Goal: Use online tool/utility: Use online tool/utility

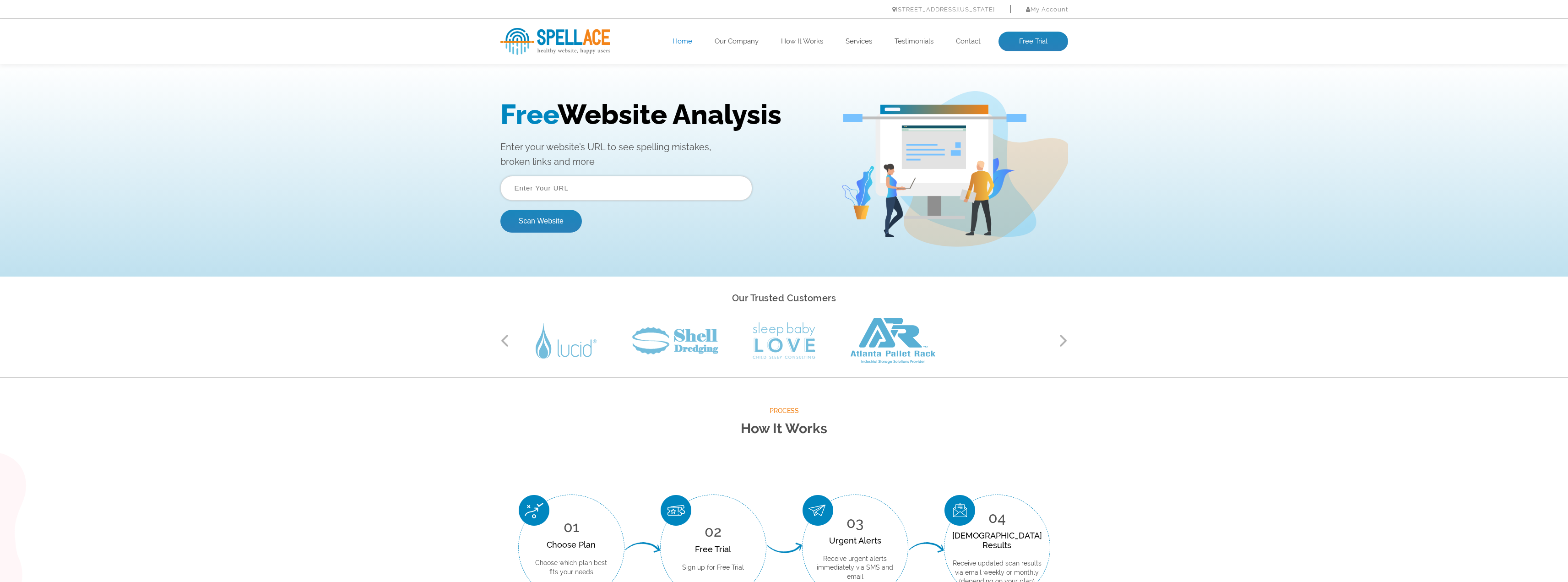
click at [525, 180] on input "text" at bounding box center [626, 188] width 252 height 25
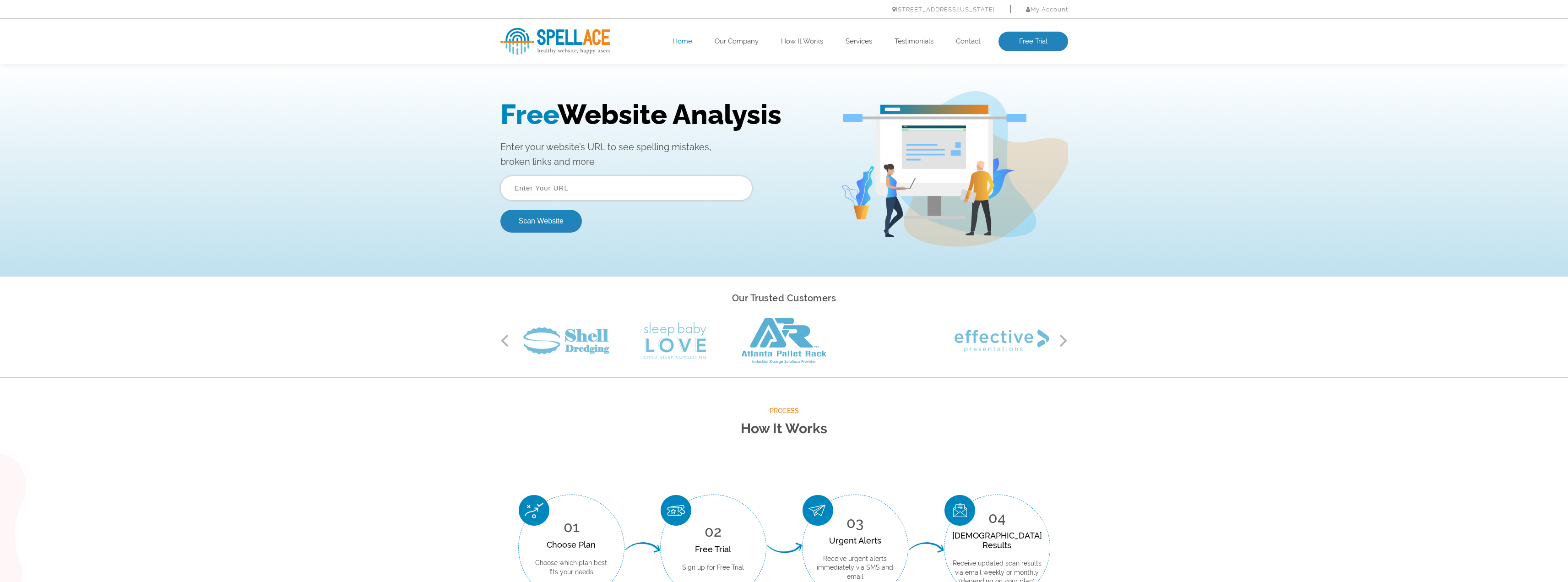
paste input "https://www.hotelzonne.nl/"
type input "https://www.hotelzonne.nl/"
click at [532, 220] on button "Scan Website" at bounding box center [541, 221] width 81 height 23
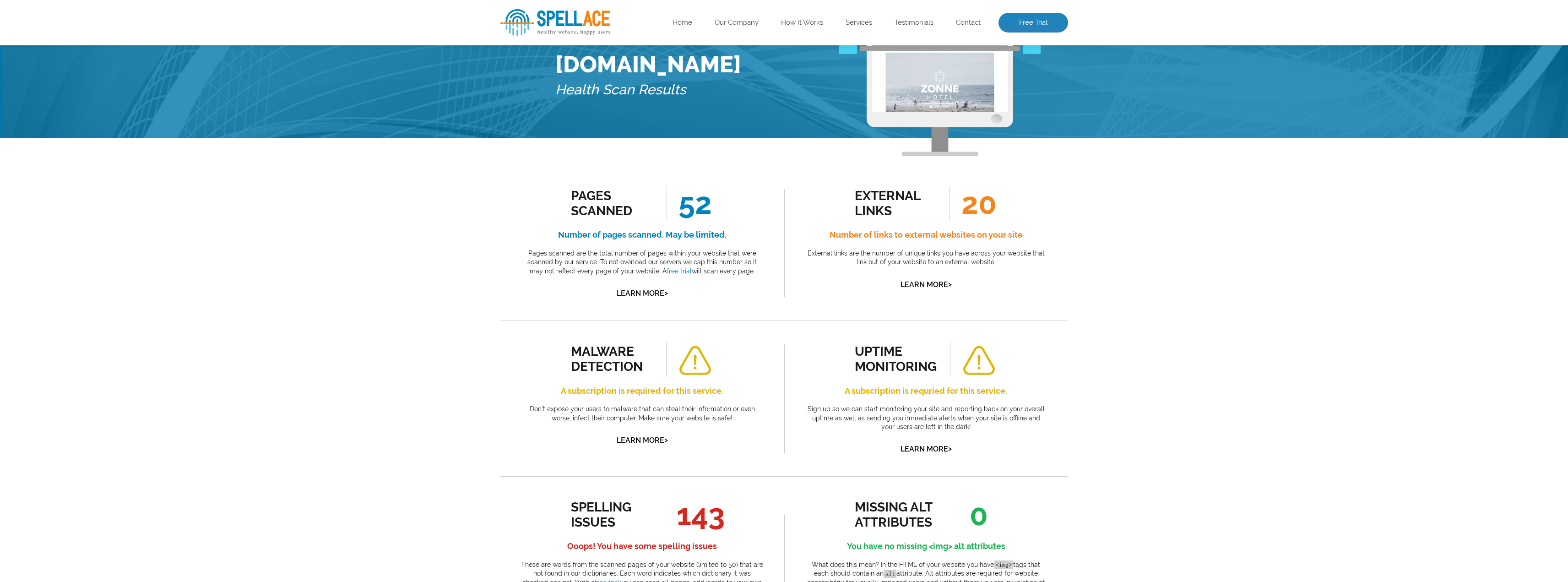
scroll to position [183, 0]
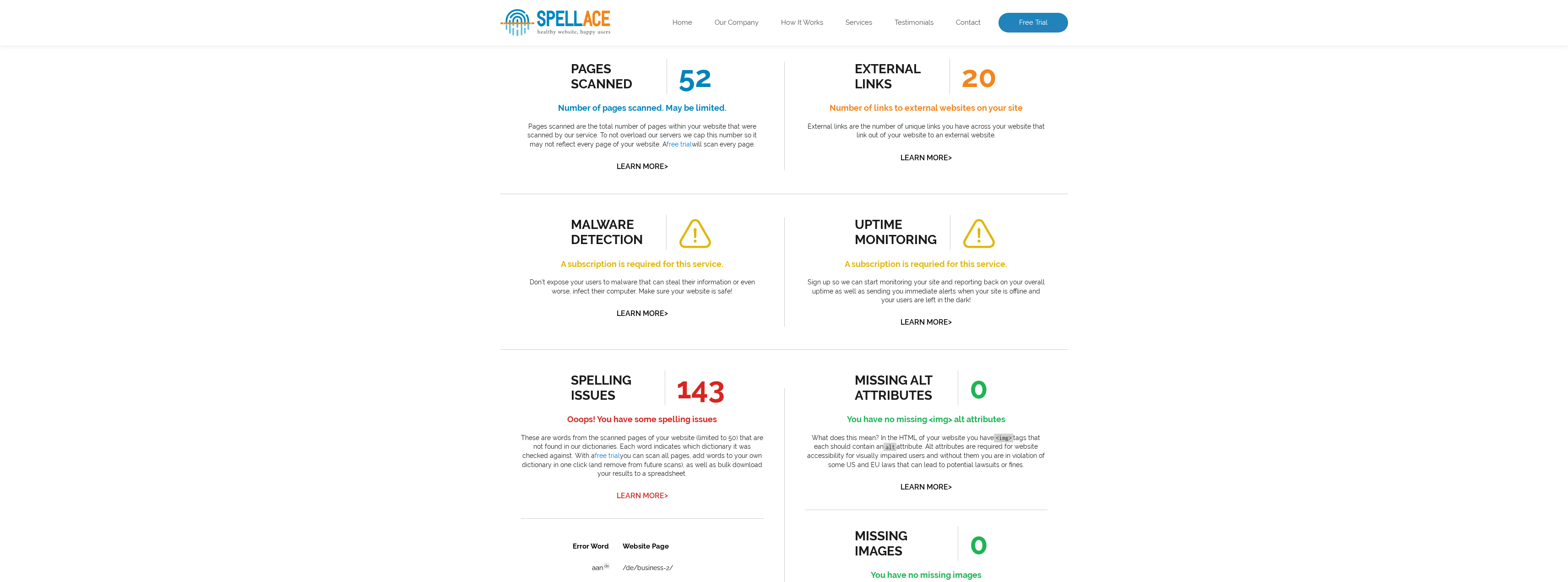
click at [637, 493] on link "Learn More >" at bounding box center [642, 495] width 51 height 8
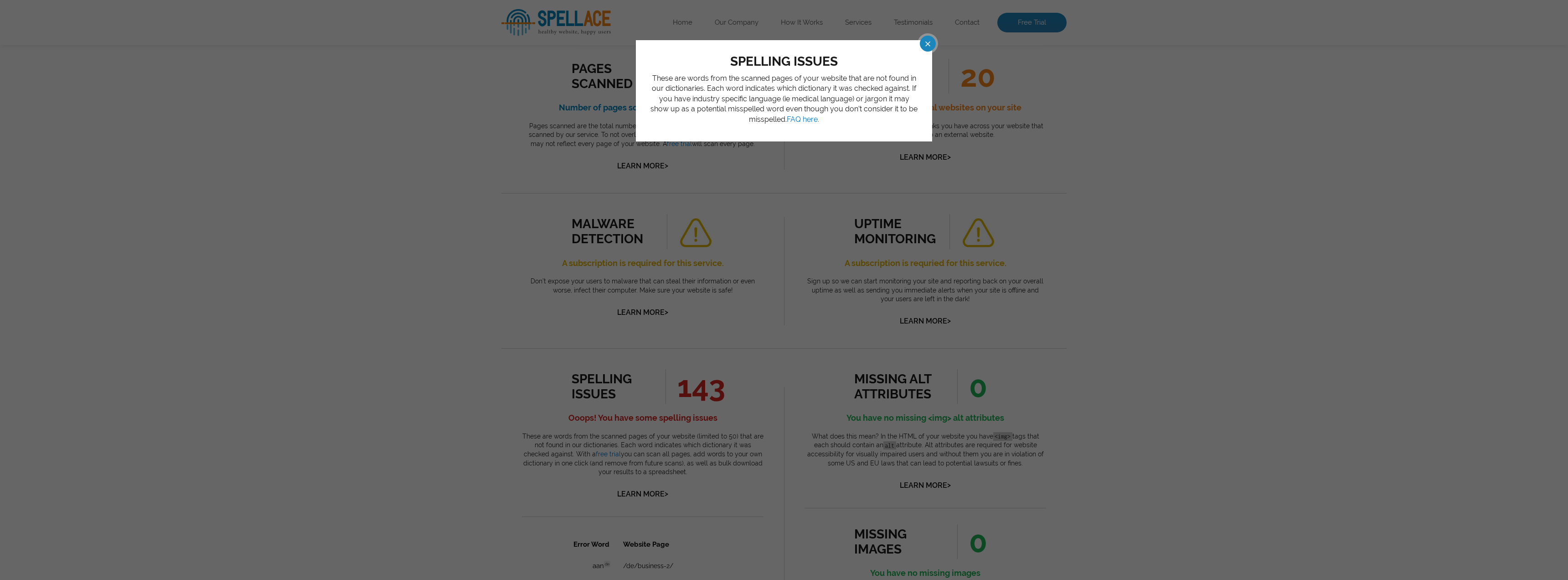
click at [922, 50] on span at bounding box center [920, 44] width 16 height 16
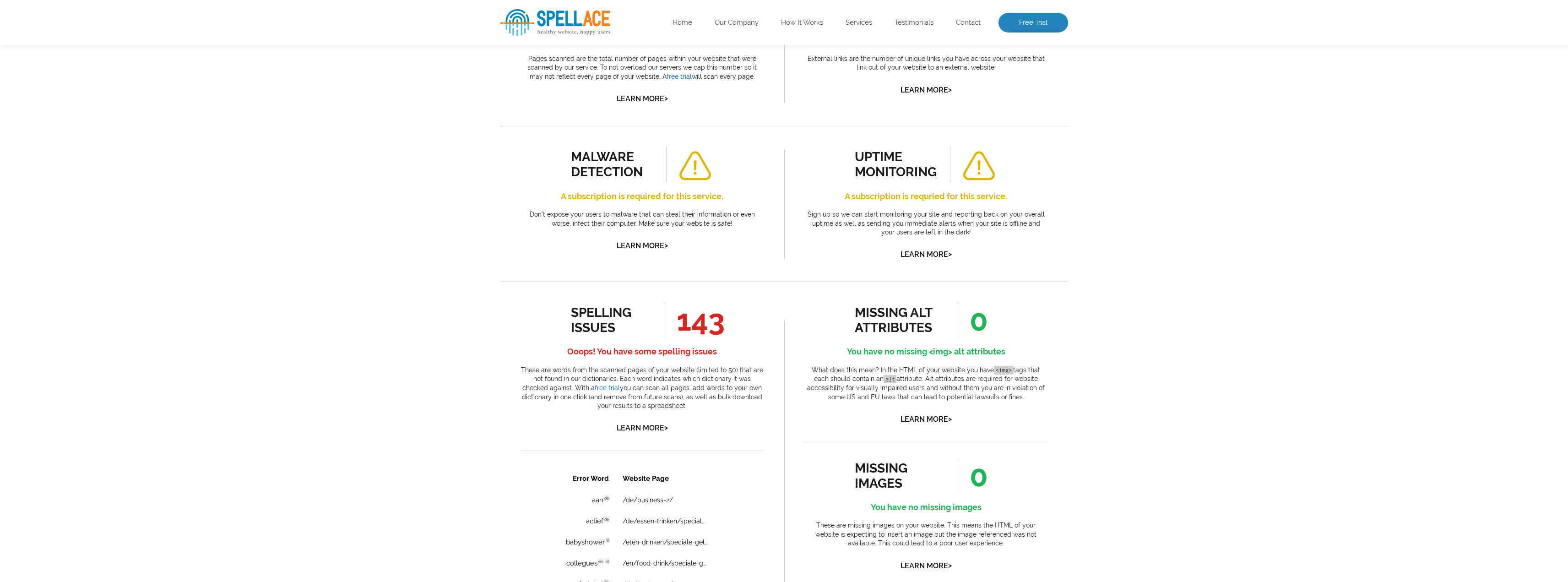
scroll to position [366, 0]
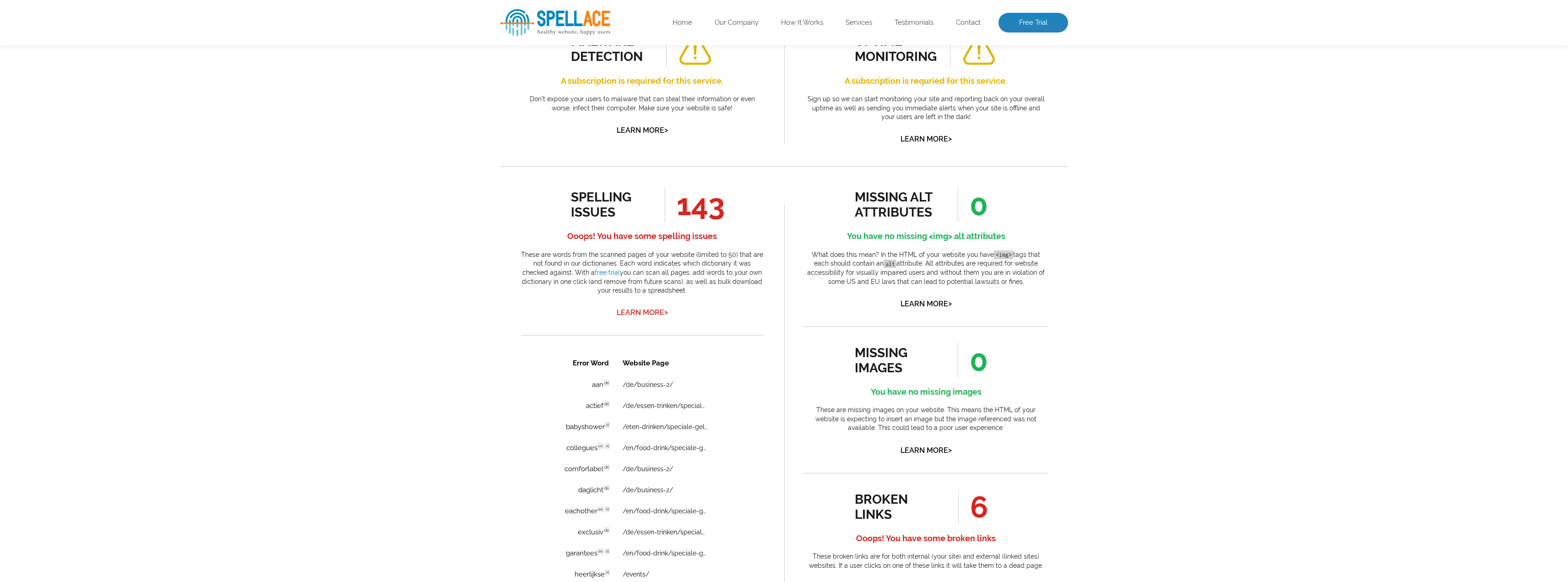
click at [648, 313] on link "Learn More >" at bounding box center [642, 312] width 51 height 8
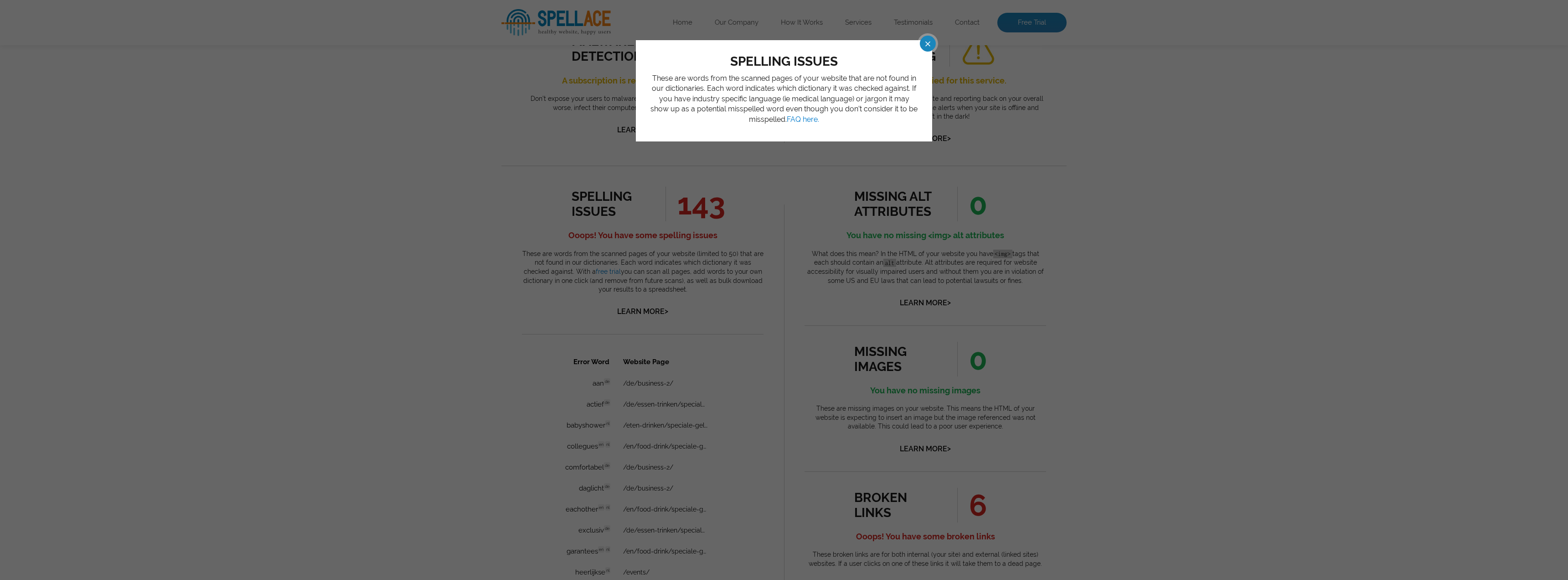
click at [924, 40] on span at bounding box center [920, 44] width 16 height 16
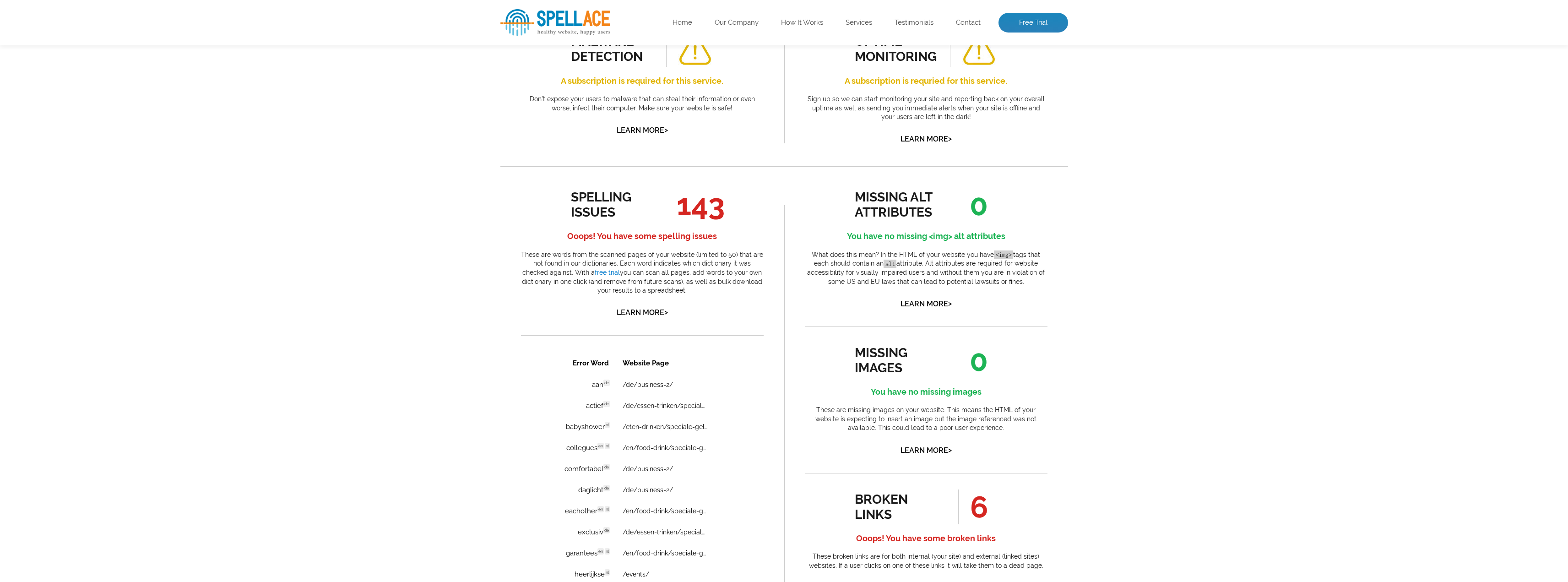
scroll to position [546, 0]
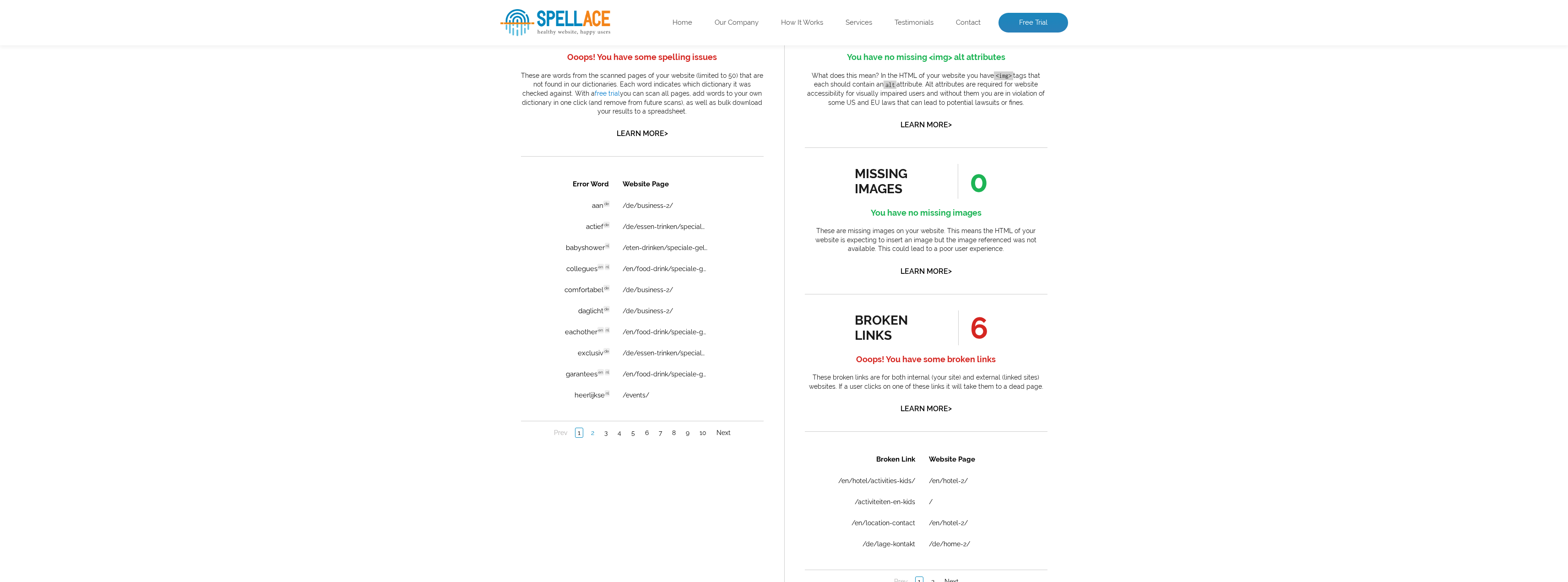
click at [588, 436] on link "2" at bounding box center [592, 433] width 8 height 9
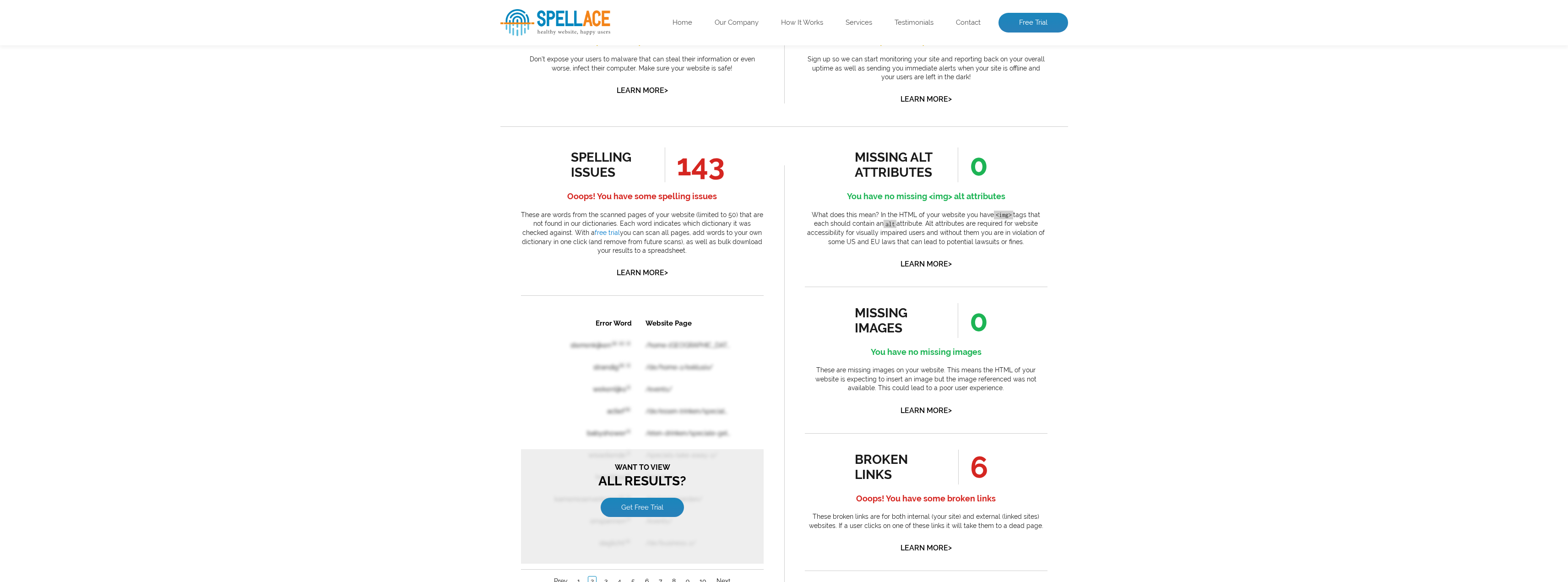
scroll to position [225, 0]
